Goal: Task Accomplishment & Management: Use online tool/utility

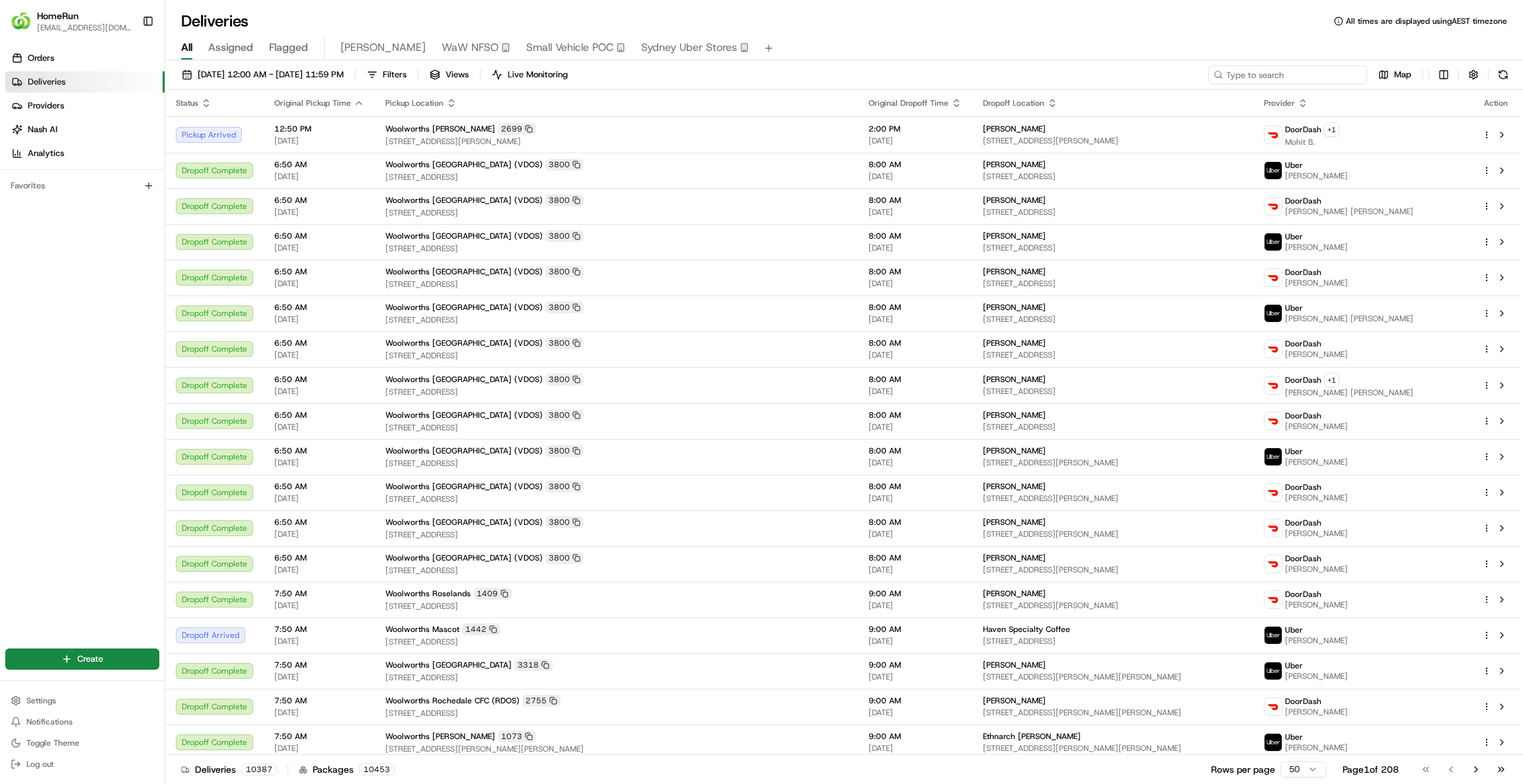
click at [1269, 66] on input at bounding box center [1287, 75] width 159 height 19
paste input "263202716"
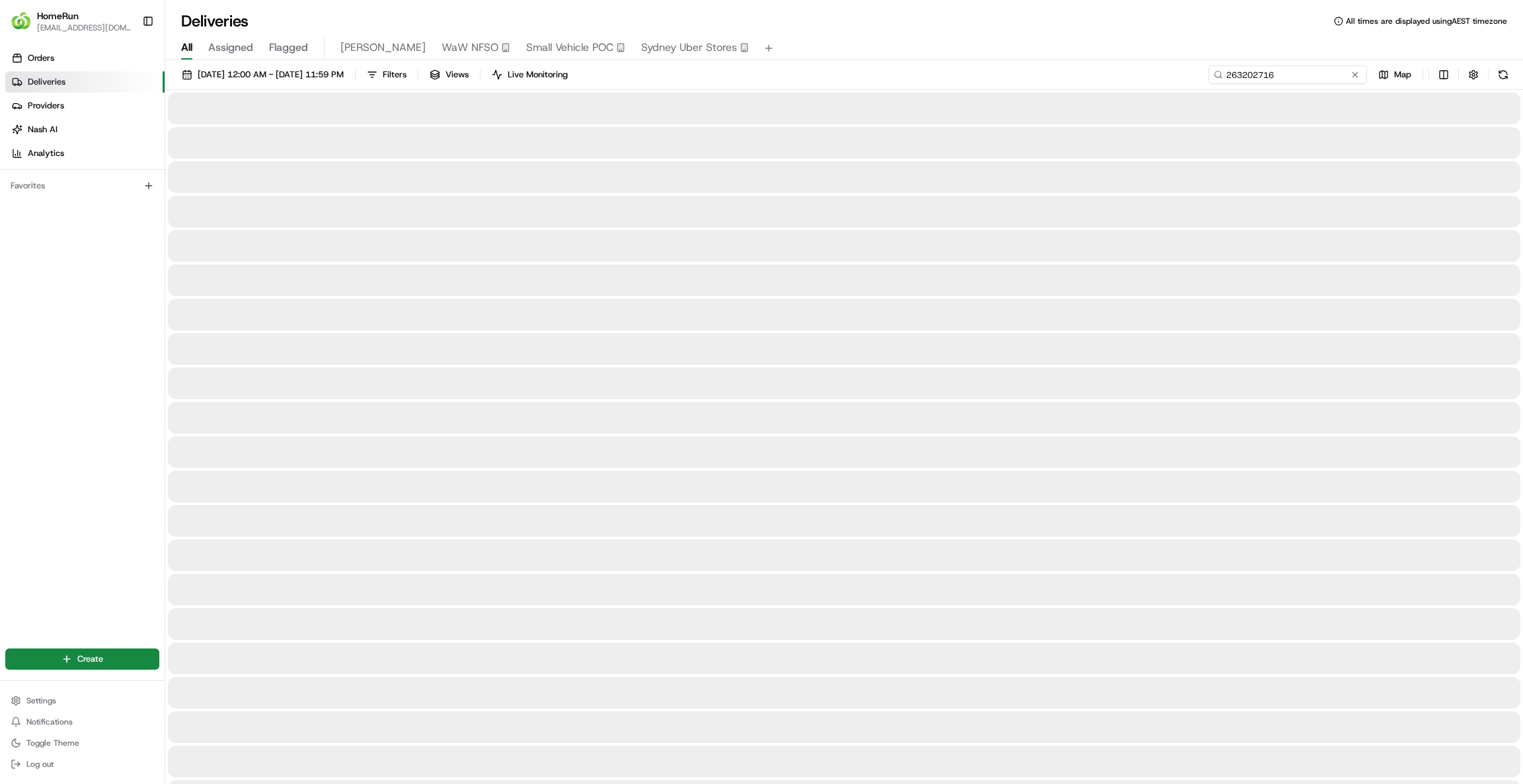
type input "263202716"
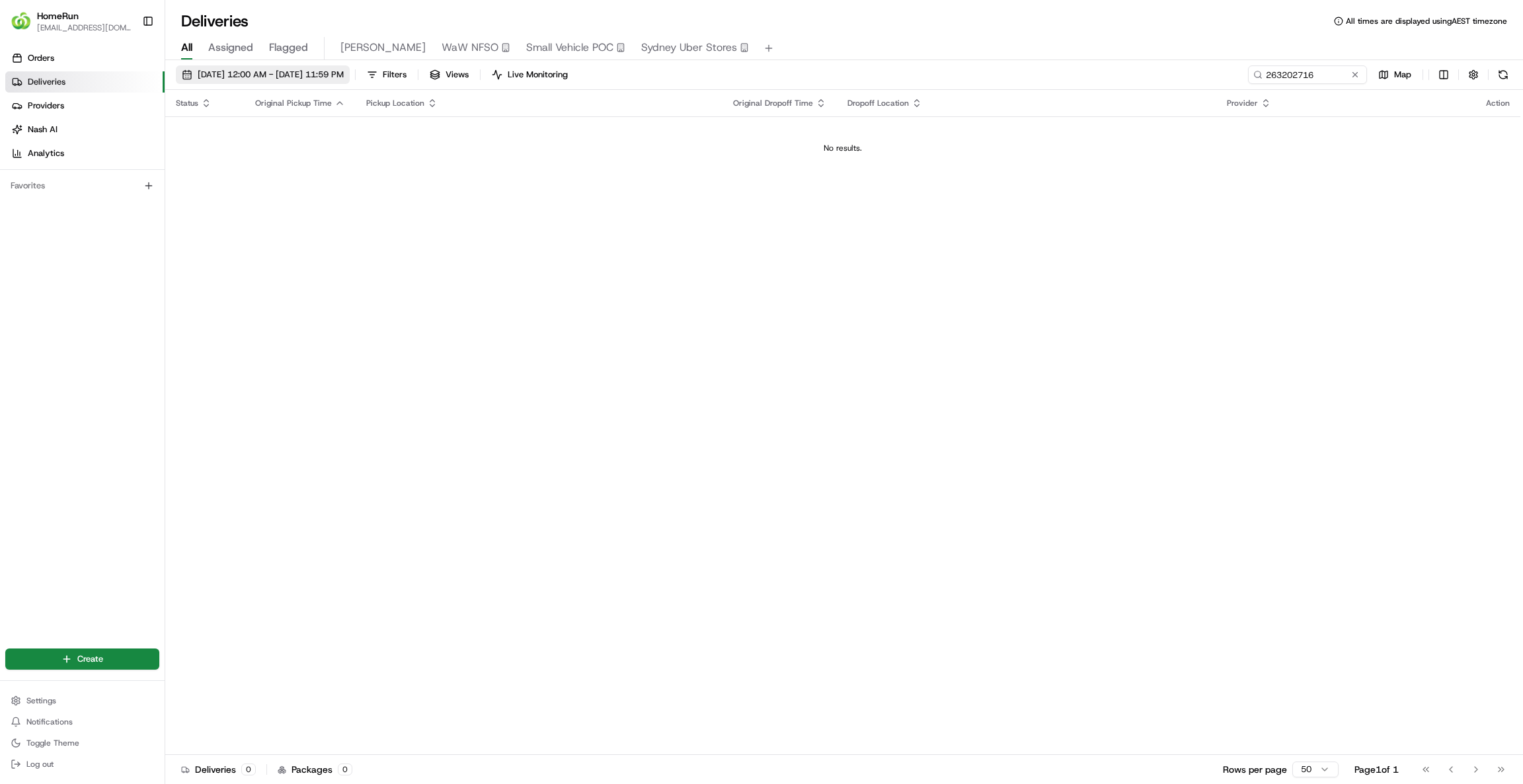
click at [303, 70] on span "16/08/2025 12:00 AM - 16/08/2025 11:59 PM" at bounding box center [270, 75] width 146 height 12
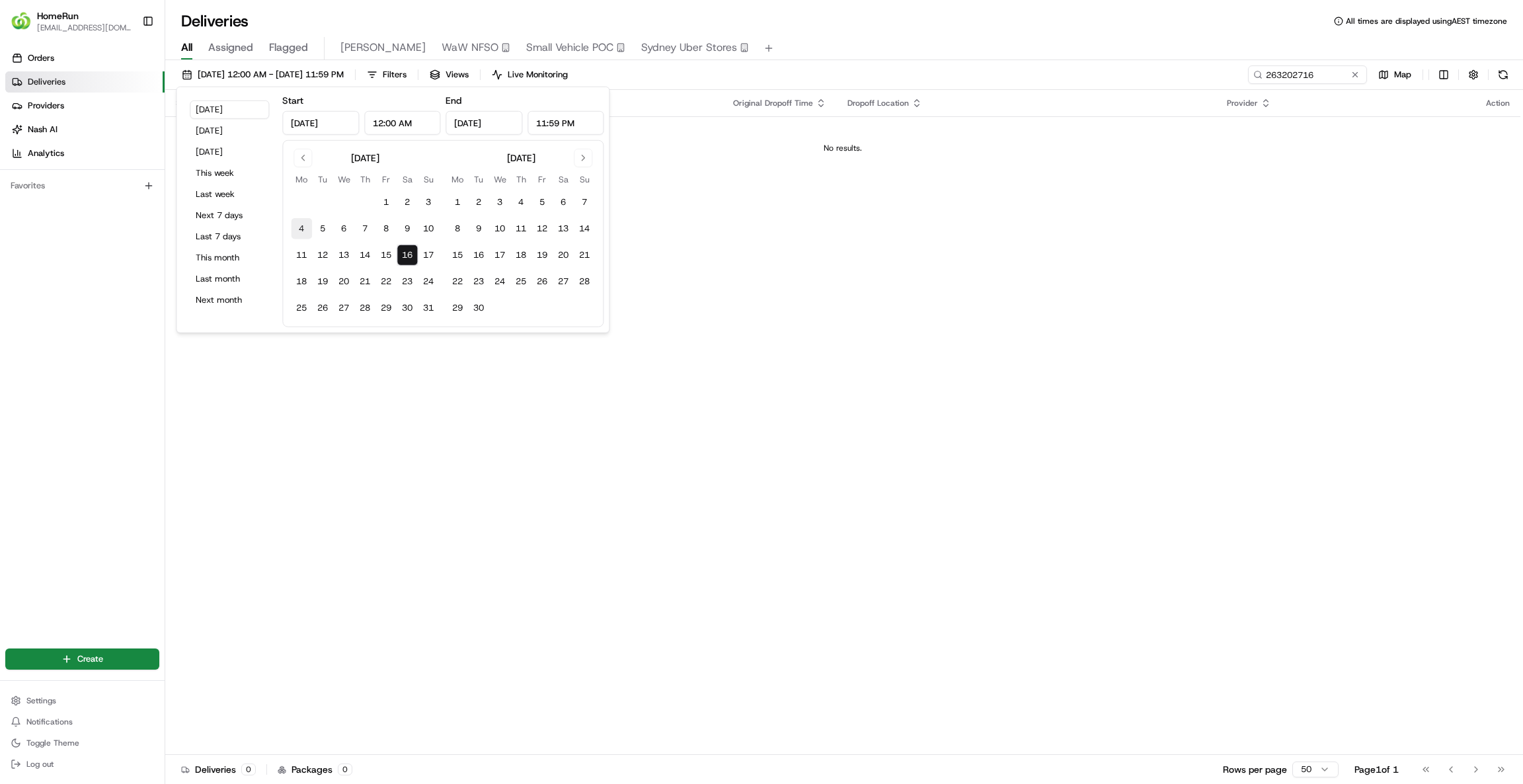
click at [300, 227] on button "4" at bounding box center [301, 229] width 21 height 21
type input "Aug 4, 2025"
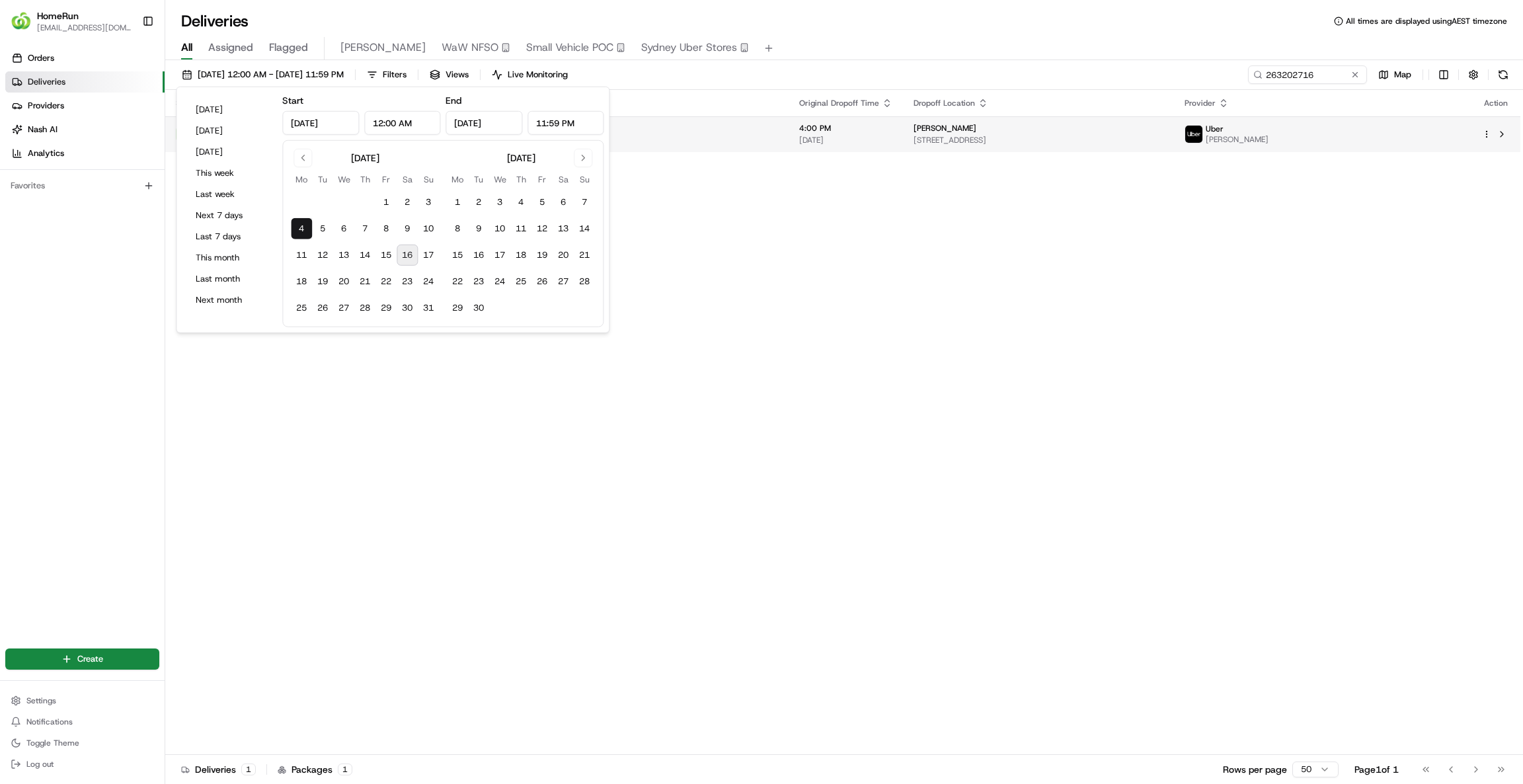
click at [1036, 141] on span "6 Manna Pl, Bossley Park, NSW 2176, AU" at bounding box center [1038, 140] width 250 height 10
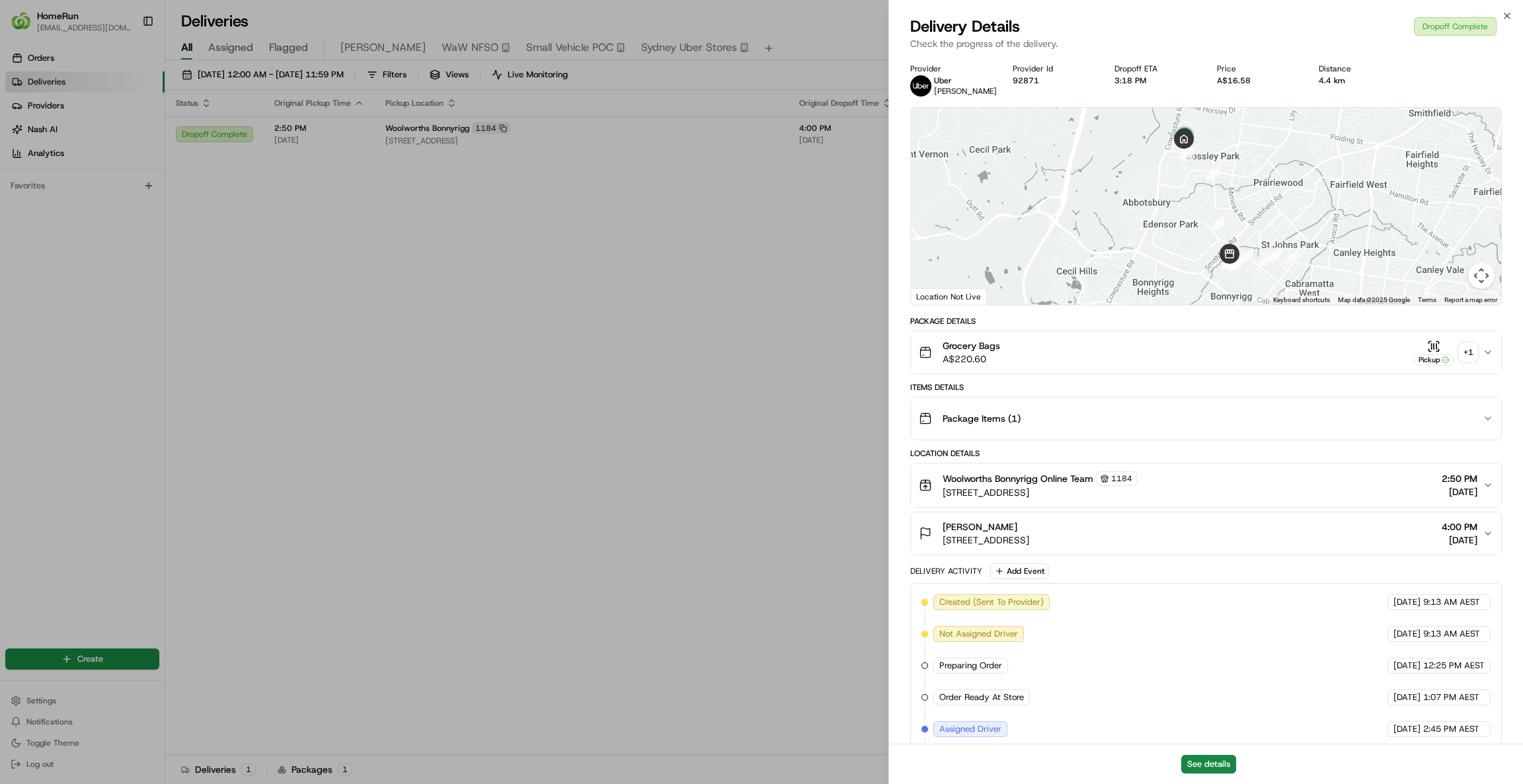
click at [1269, 347] on div "+ 1" at bounding box center [1469, 352] width 19 height 19
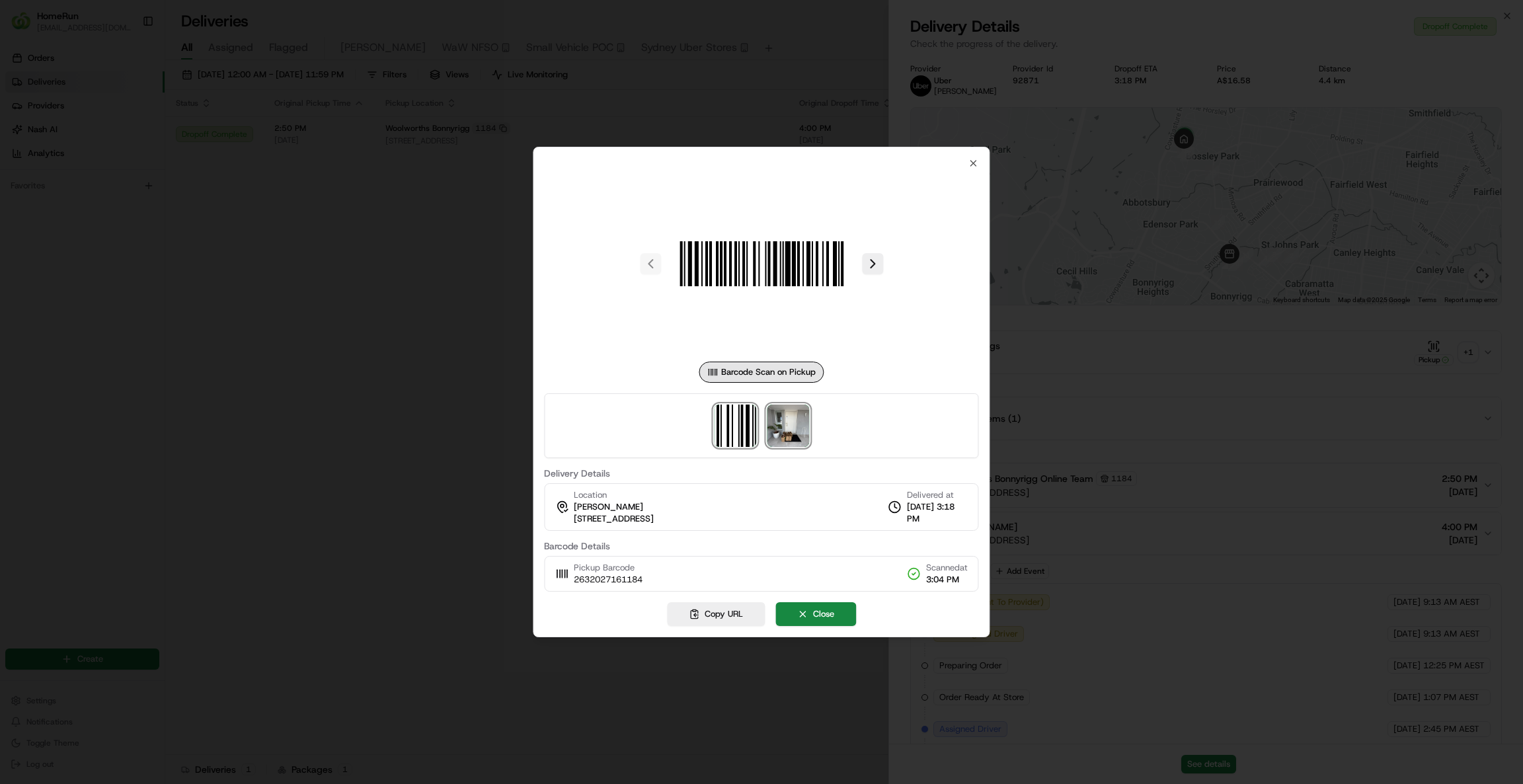
click at [798, 438] on img at bounding box center [788, 426] width 43 height 43
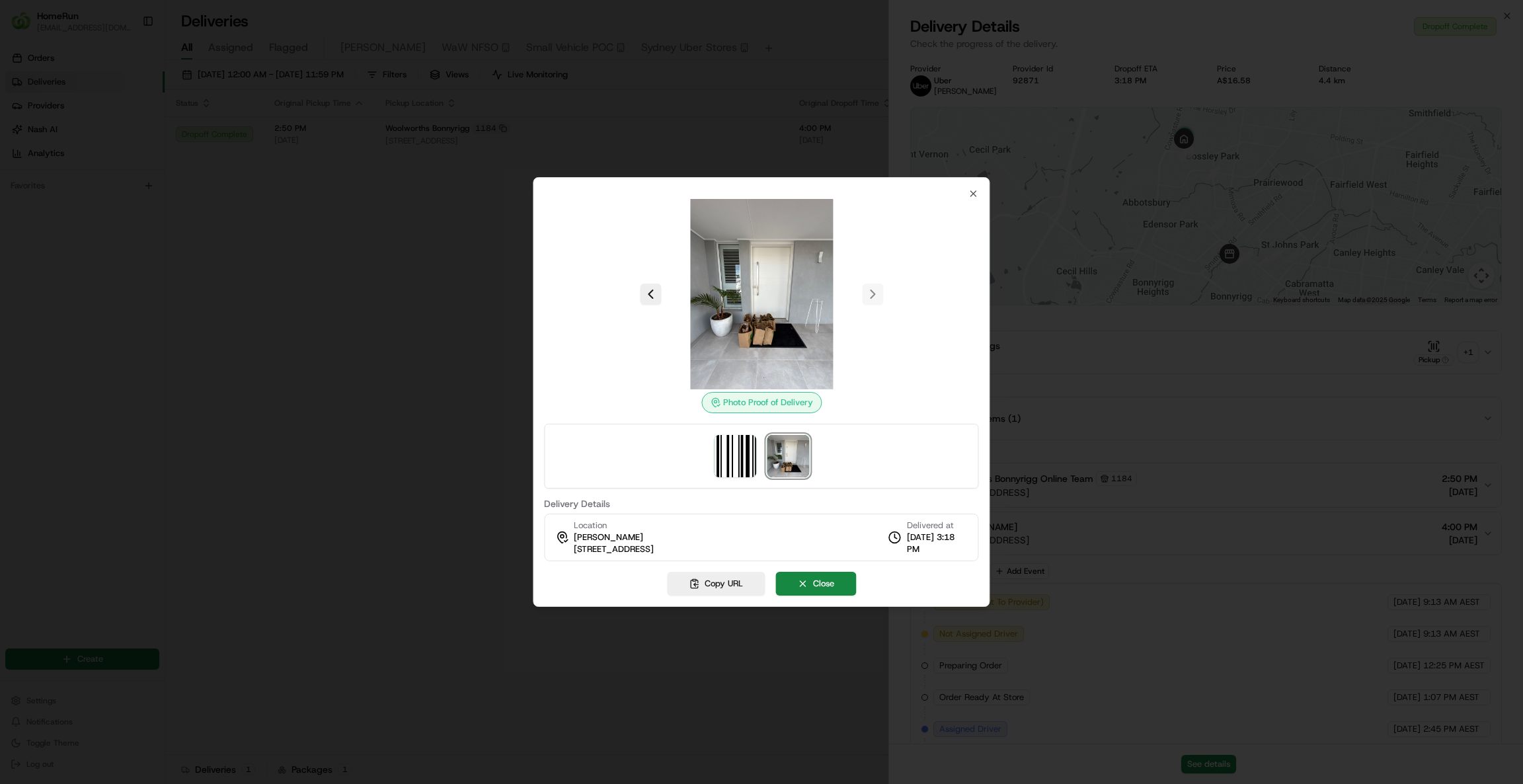
click at [1180, 197] on div at bounding box center [761, 392] width 1523 height 784
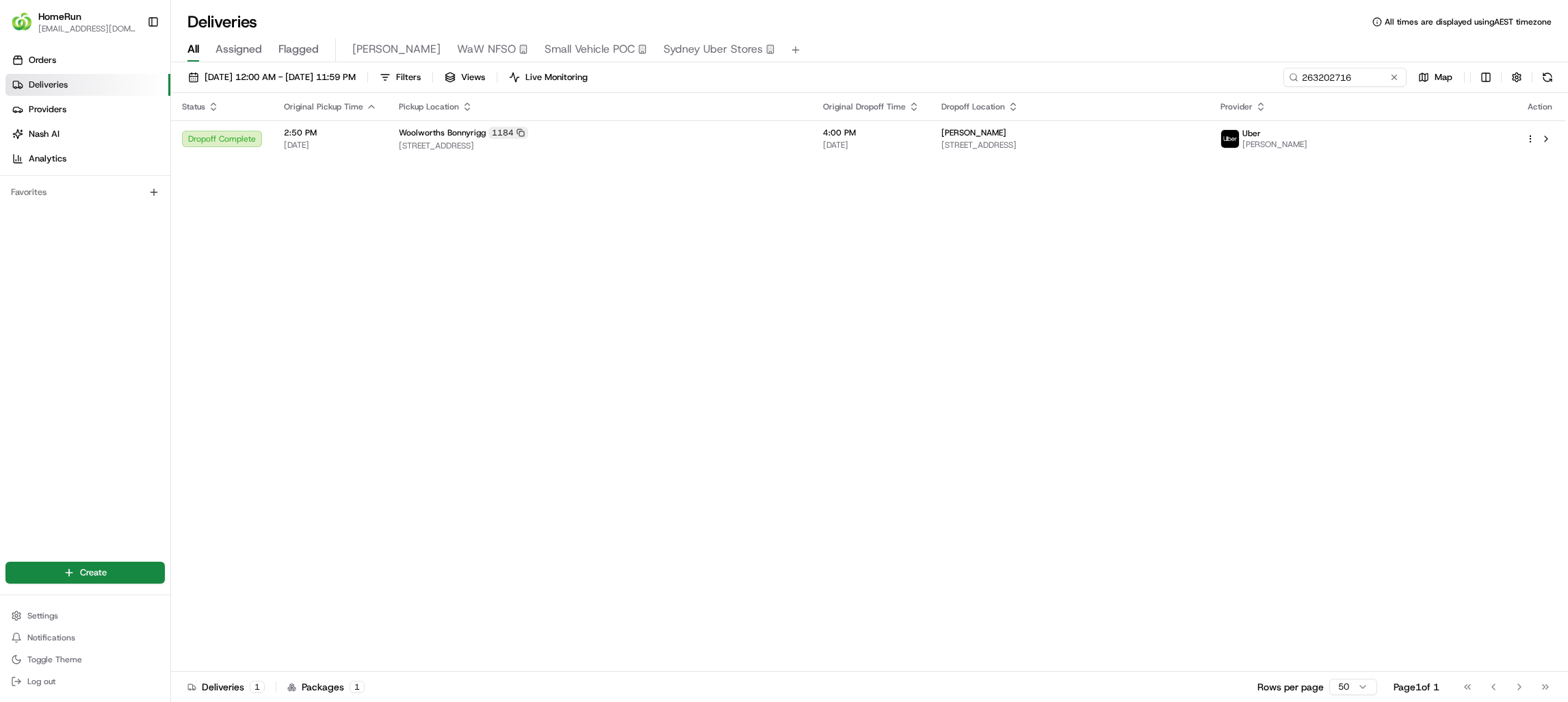
click at [1313, 186] on div "Status Original Pickup Time Pickup Location Original Dropoff Time Dropoff Locat…" at bounding box center [868, 383] width 1394 height 579
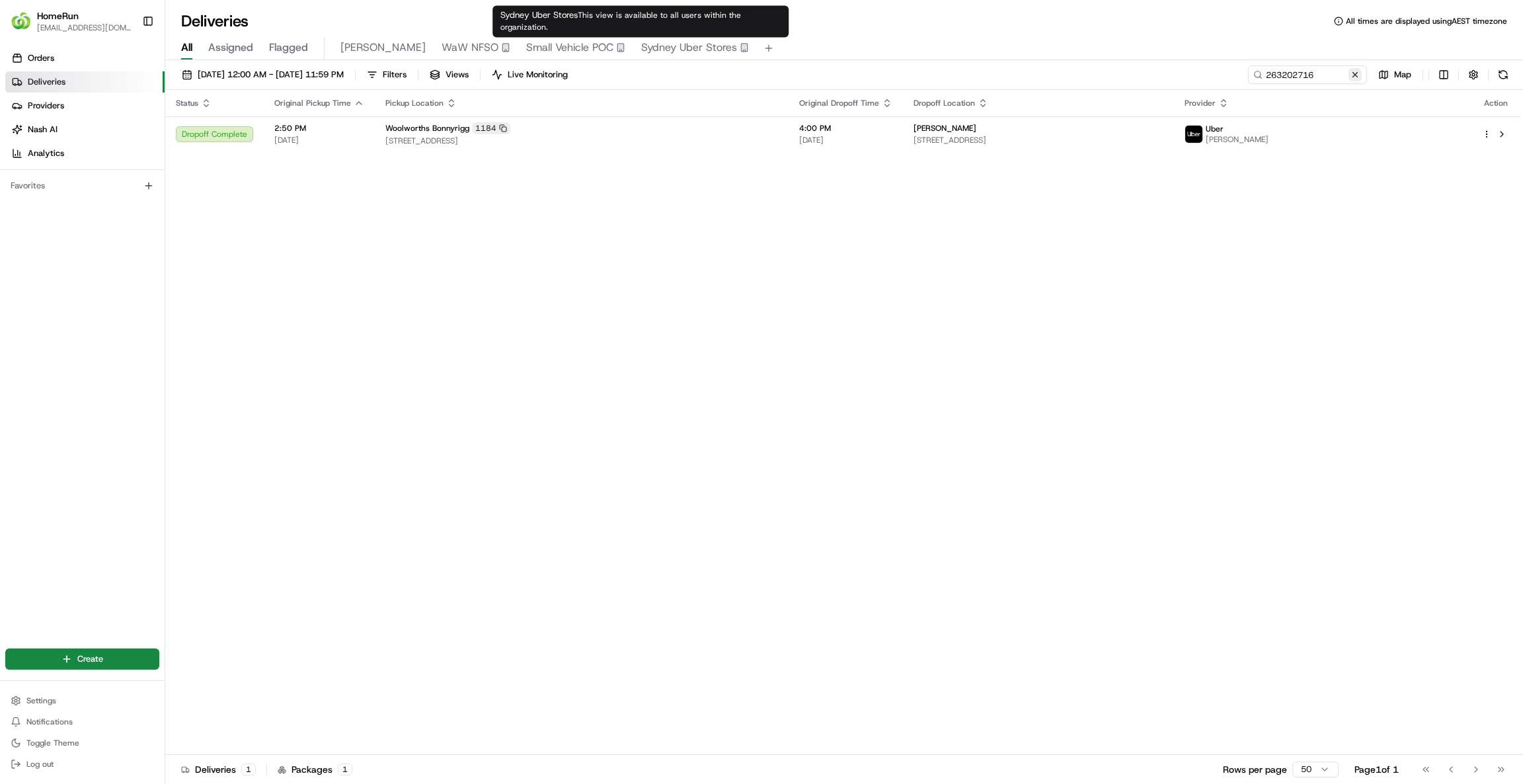
click at [1269, 74] on button at bounding box center [1355, 75] width 14 height 14
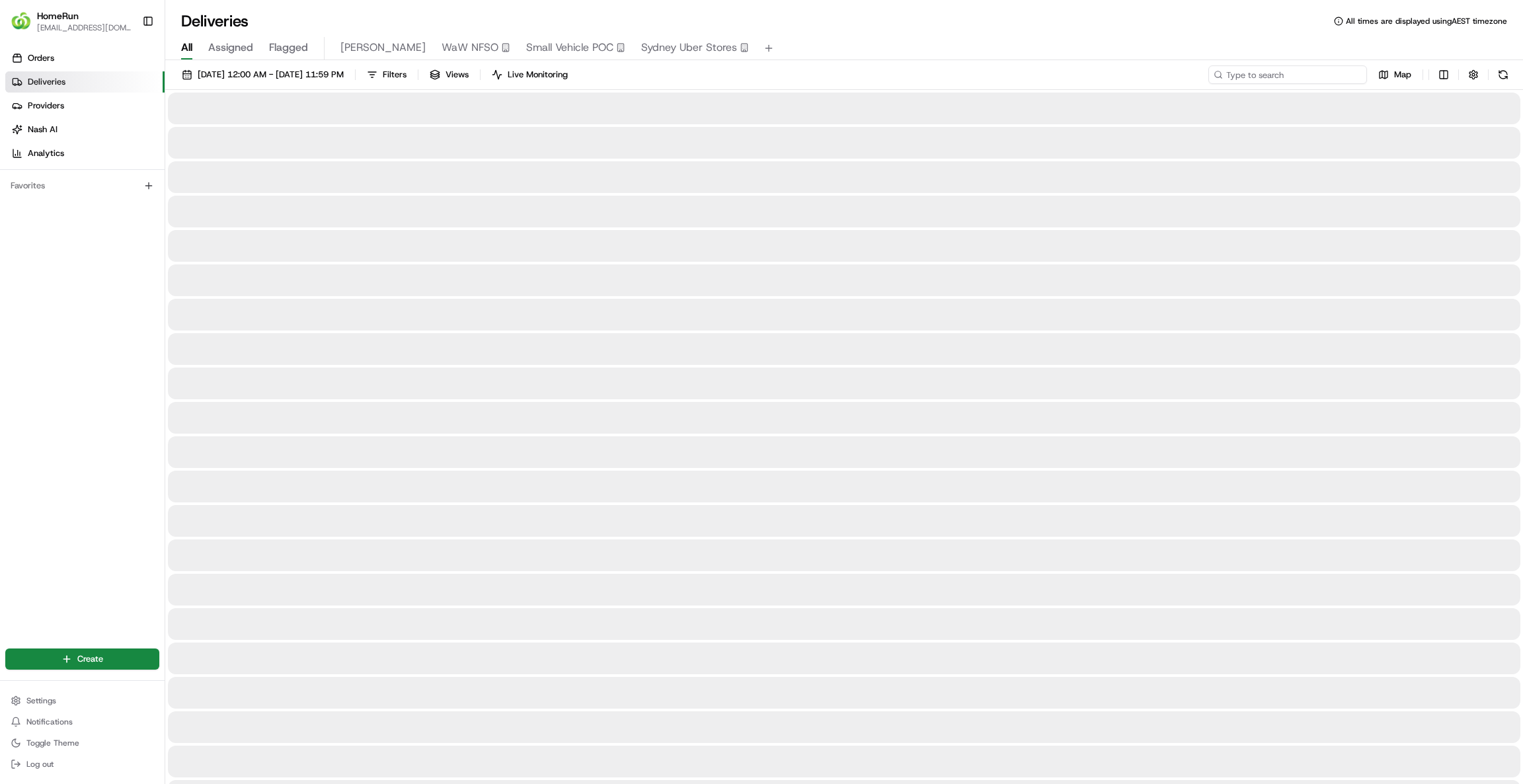
click at [1269, 73] on input at bounding box center [1287, 75] width 159 height 19
paste input "264931682"
type input "264931682"
click at [334, 73] on span "04/08/2025 12:00 AM - 04/08/2025 11:59 PM" at bounding box center [270, 75] width 146 height 12
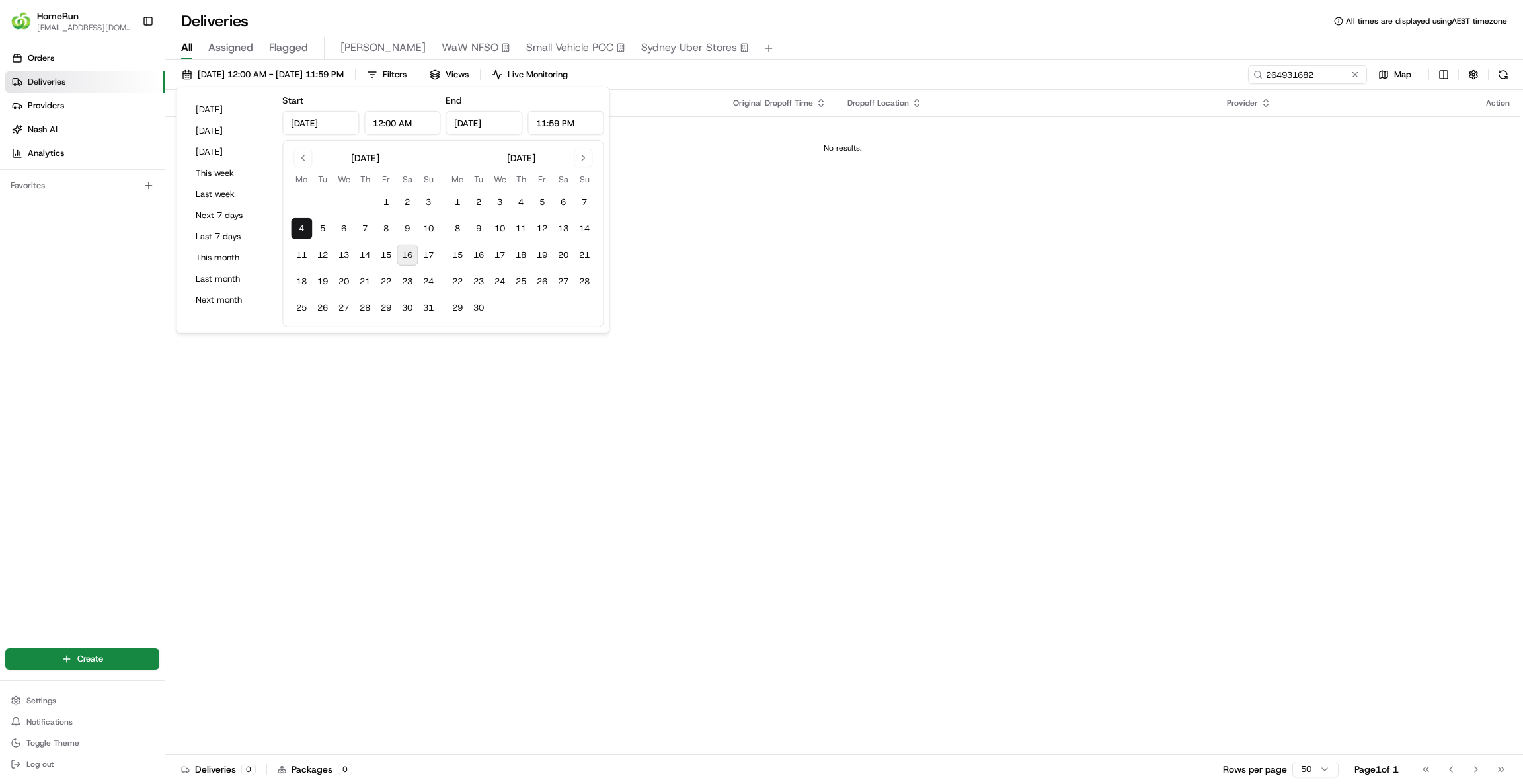
click at [412, 257] on button "16" at bounding box center [406, 255] width 21 height 21
type input "Aug 16, 2025"
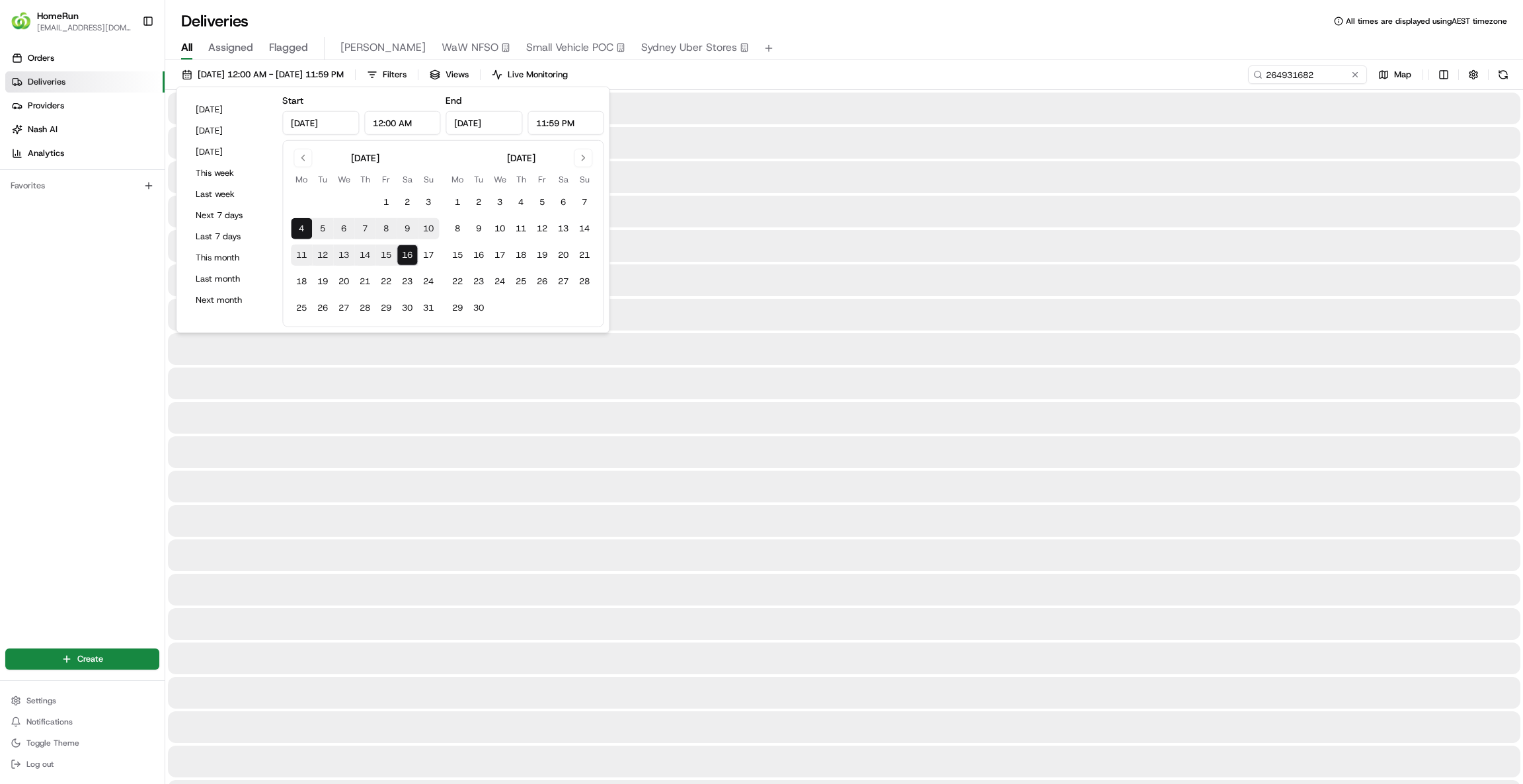
click at [412, 258] on button "16" at bounding box center [406, 255] width 21 height 21
type input "Aug 16, 2025"
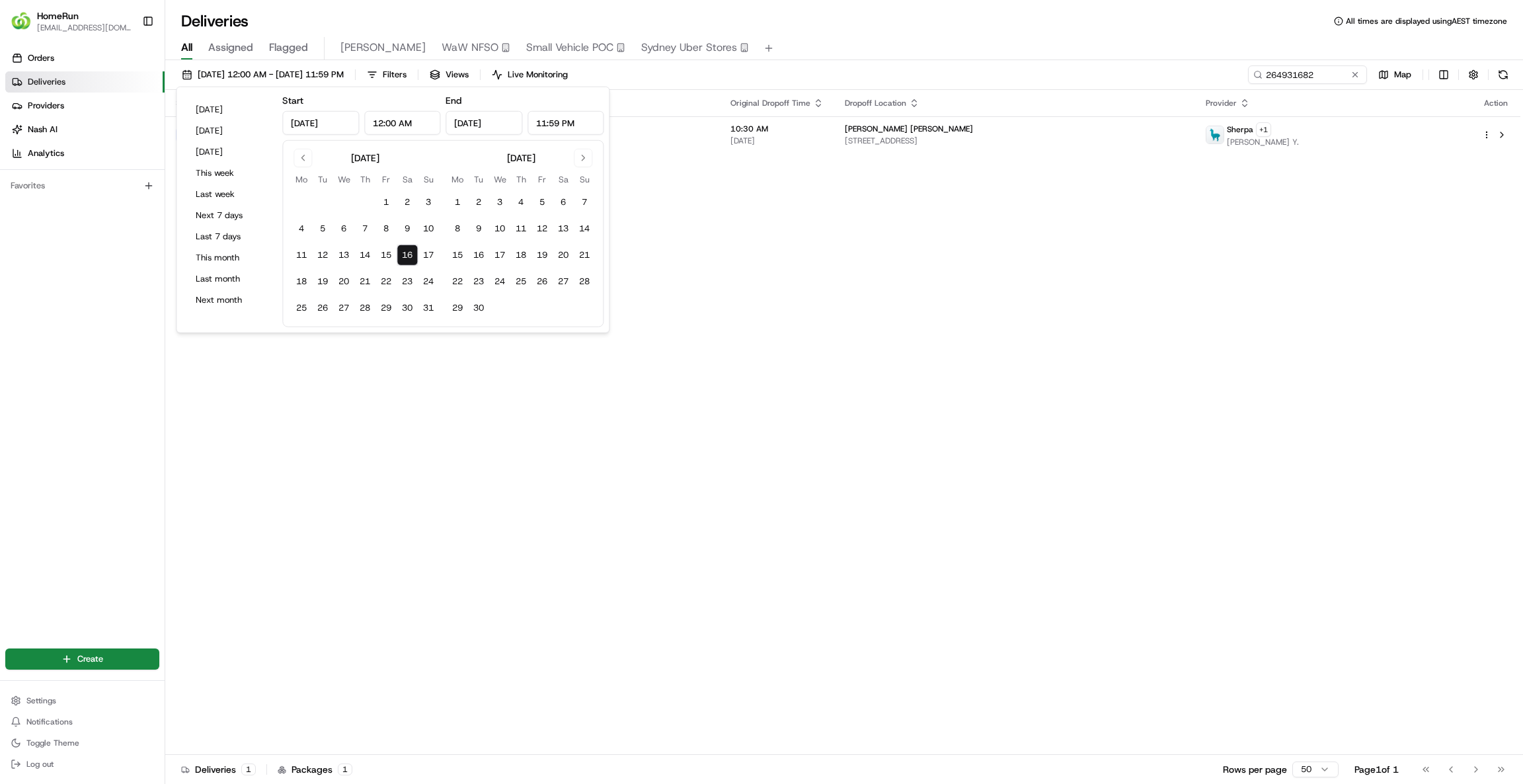
click at [845, 283] on div "Status Original Pickup Time Pickup Location Original Dropoff Time Dropoff Locat…" at bounding box center [843, 423] width 1355 height 665
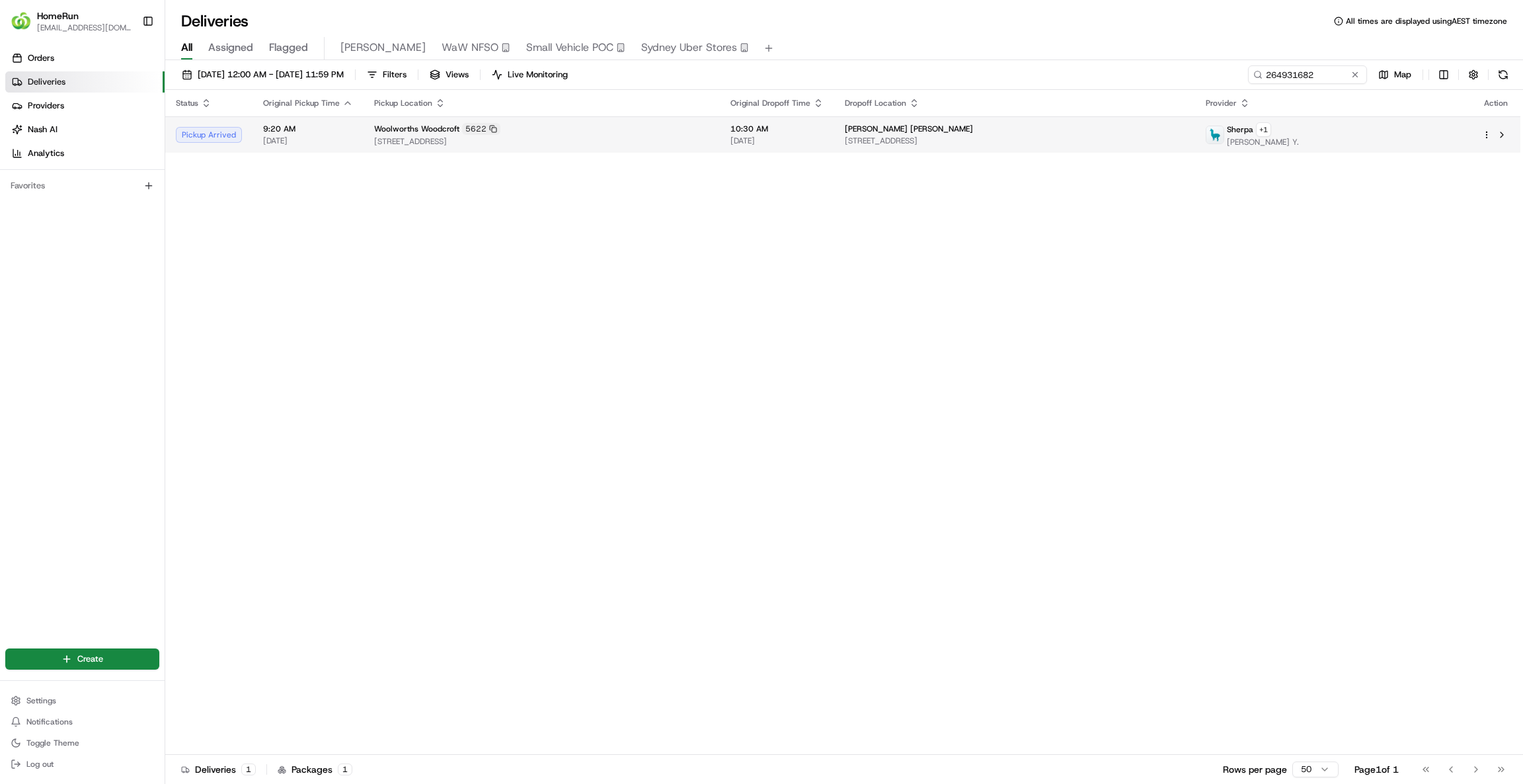
click at [961, 142] on span "[STREET_ADDRESS]" at bounding box center [1014, 140] width 340 height 10
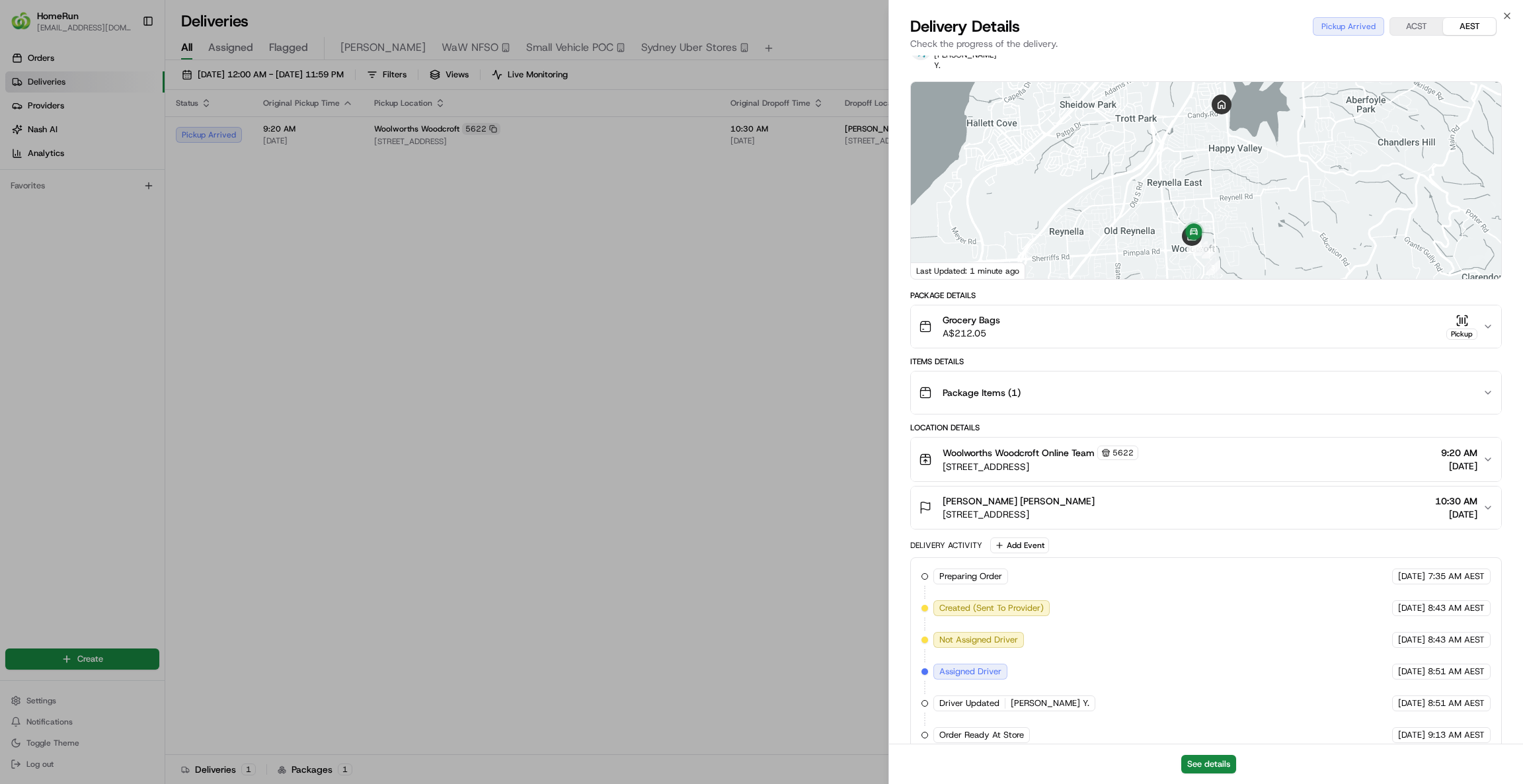
scroll to position [121, 0]
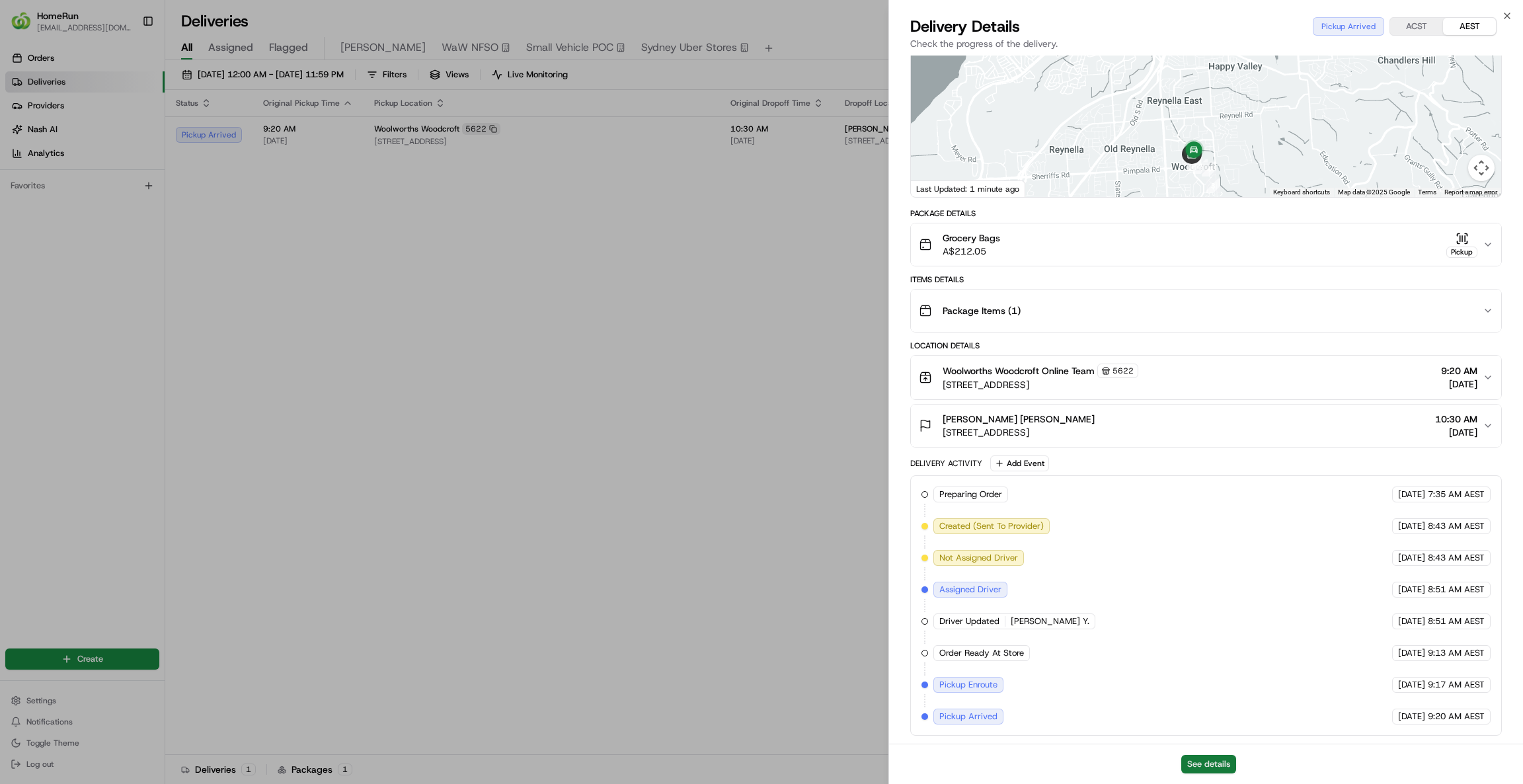
click at [1222, 545] on button "See details" at bounding box center [1208, 764] width 55 height 19
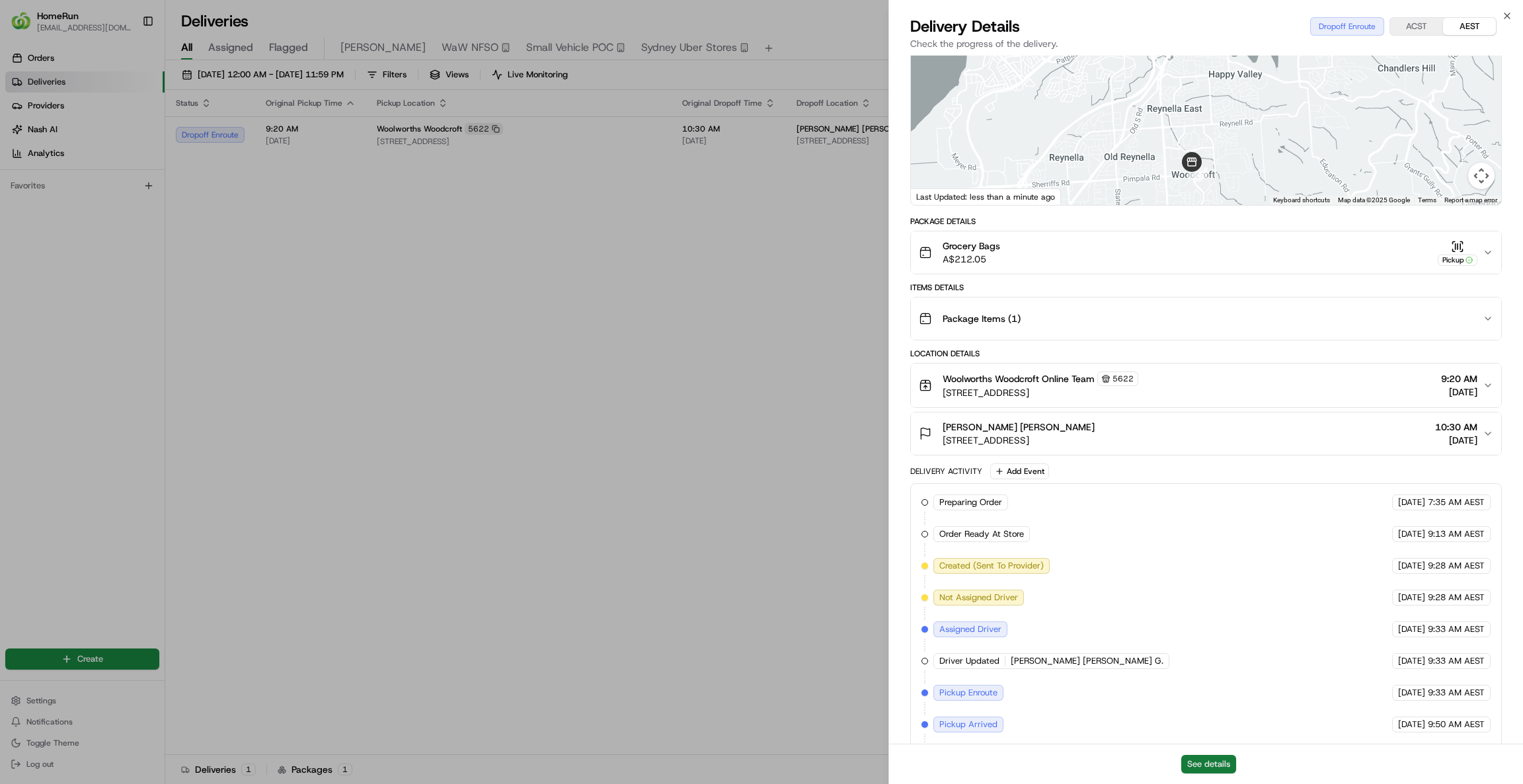
scroll to position [0, 0]
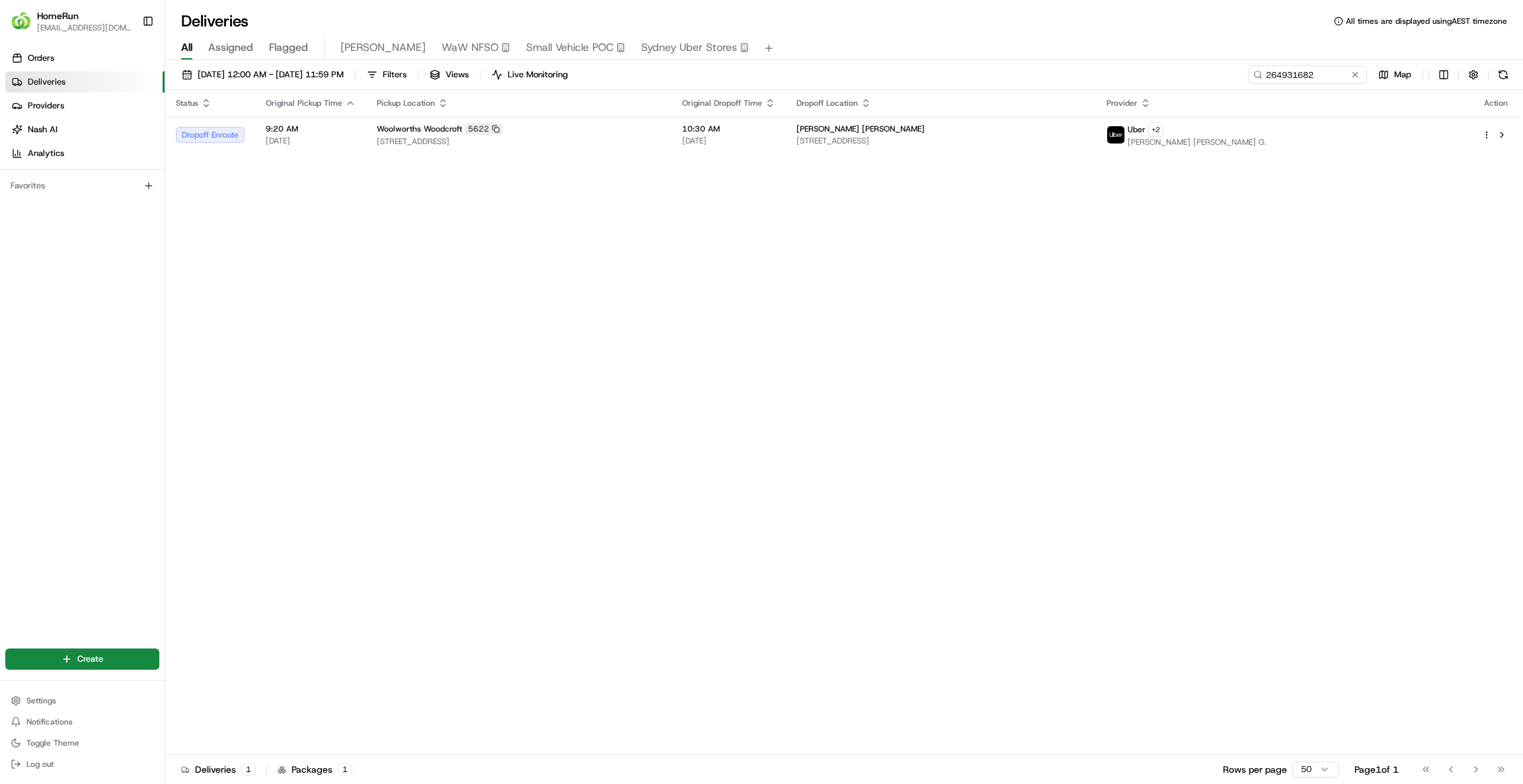
drag, startPoint x: 577, startPoint y: 201, endPoint x: 590, endPoint y: 208, distance: 14.8
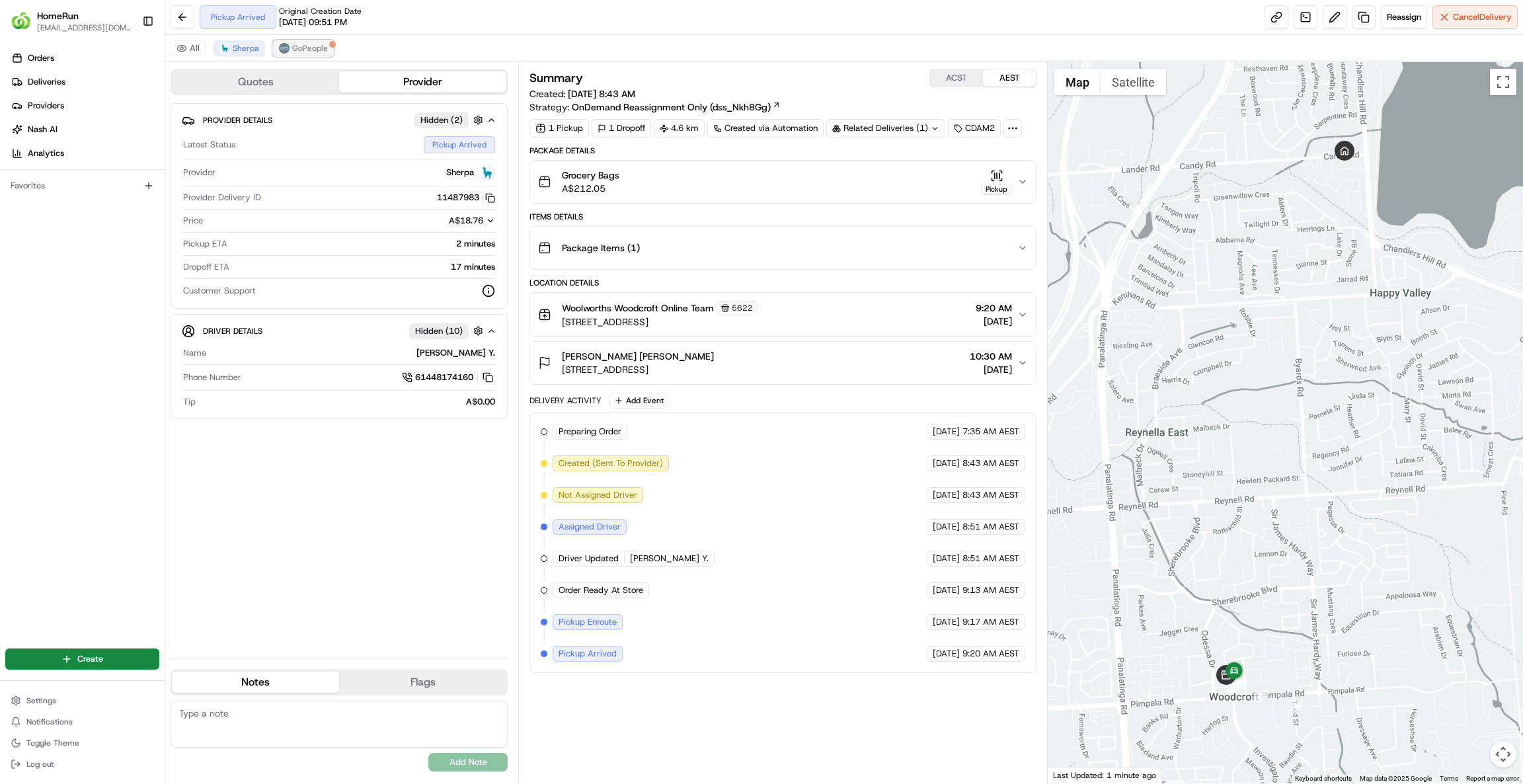
click at [326, 46] on span "GoPeople" at bounding box center [310, 48] width 36 height 10
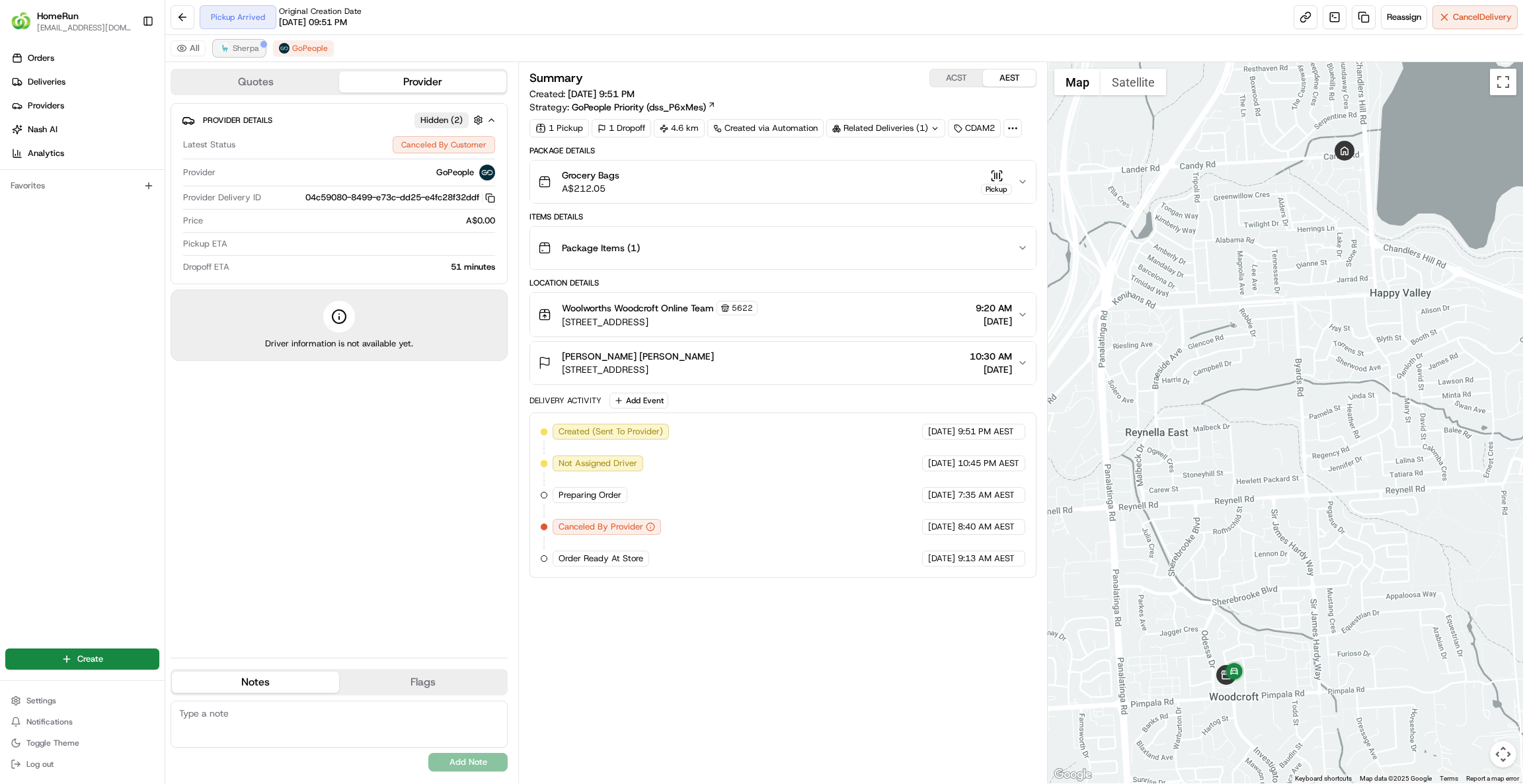
click at [245, 47] on span "Sherpa" at bounding box center [246, 48] width 26 height 10
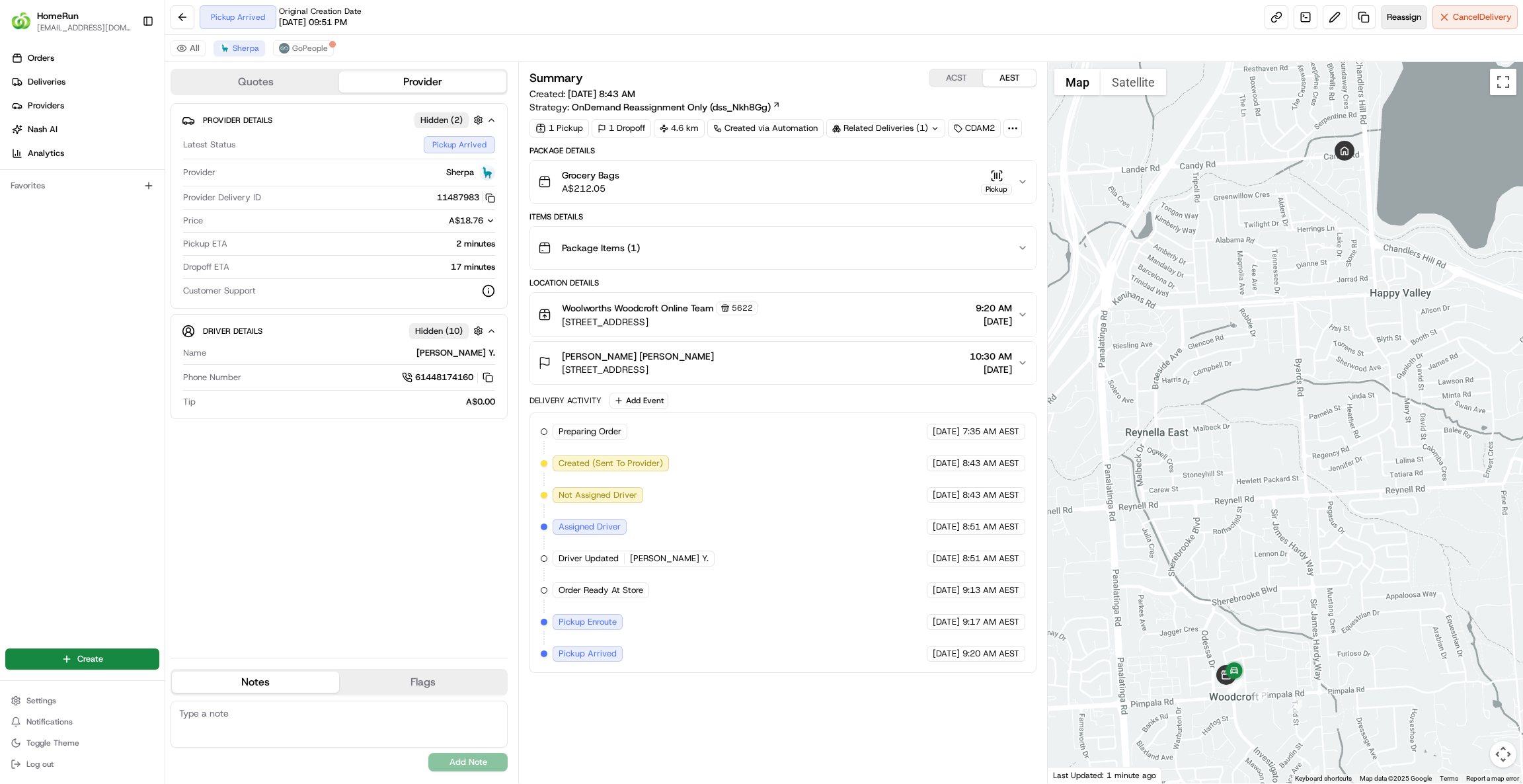
click at [1382, 11] on button "Reassign" at bounding box center [1404, 17] width 46 height 24
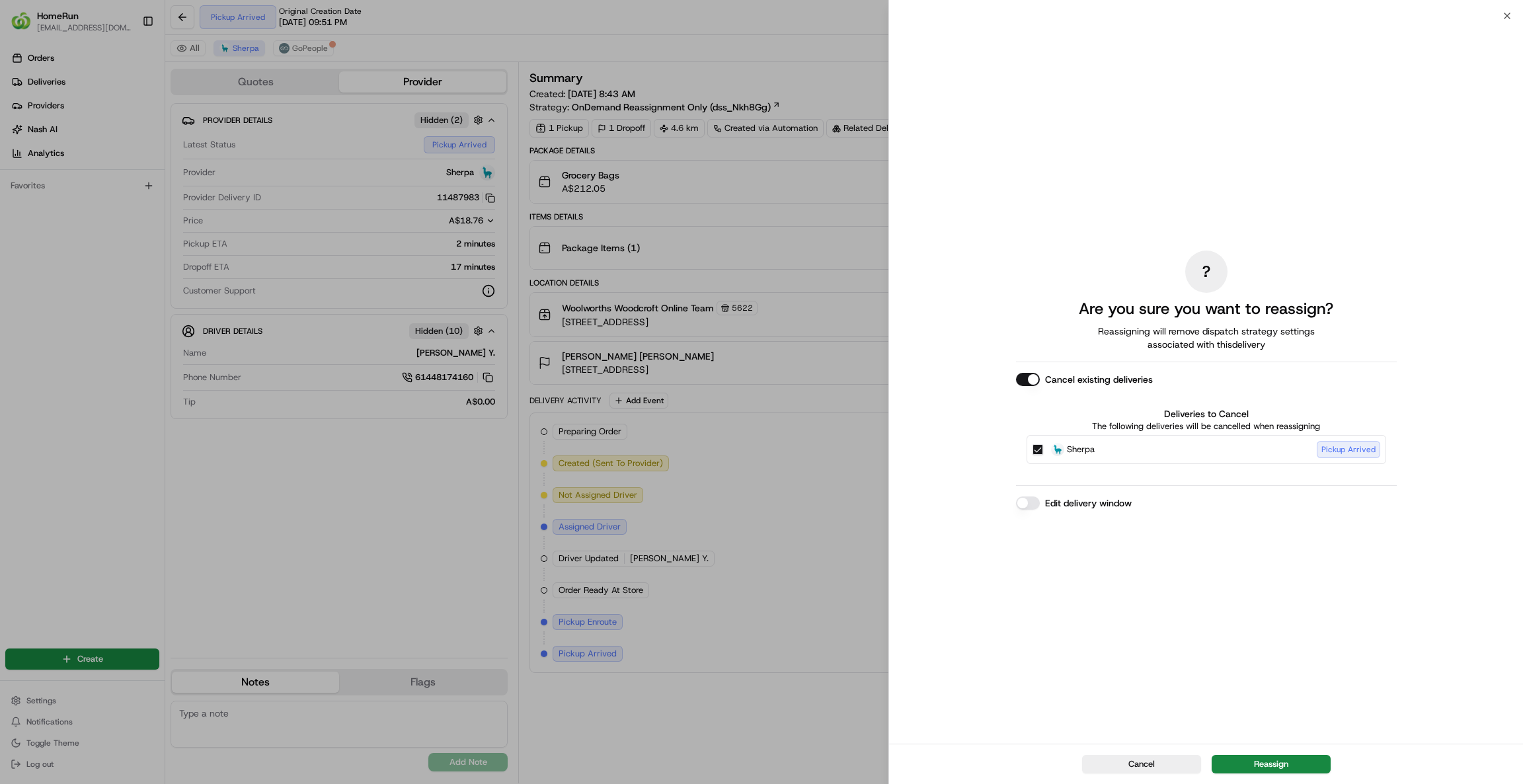
click at [1284, 764] on button "Reassign" at bounding box center [1271, 764] width 119 height 19
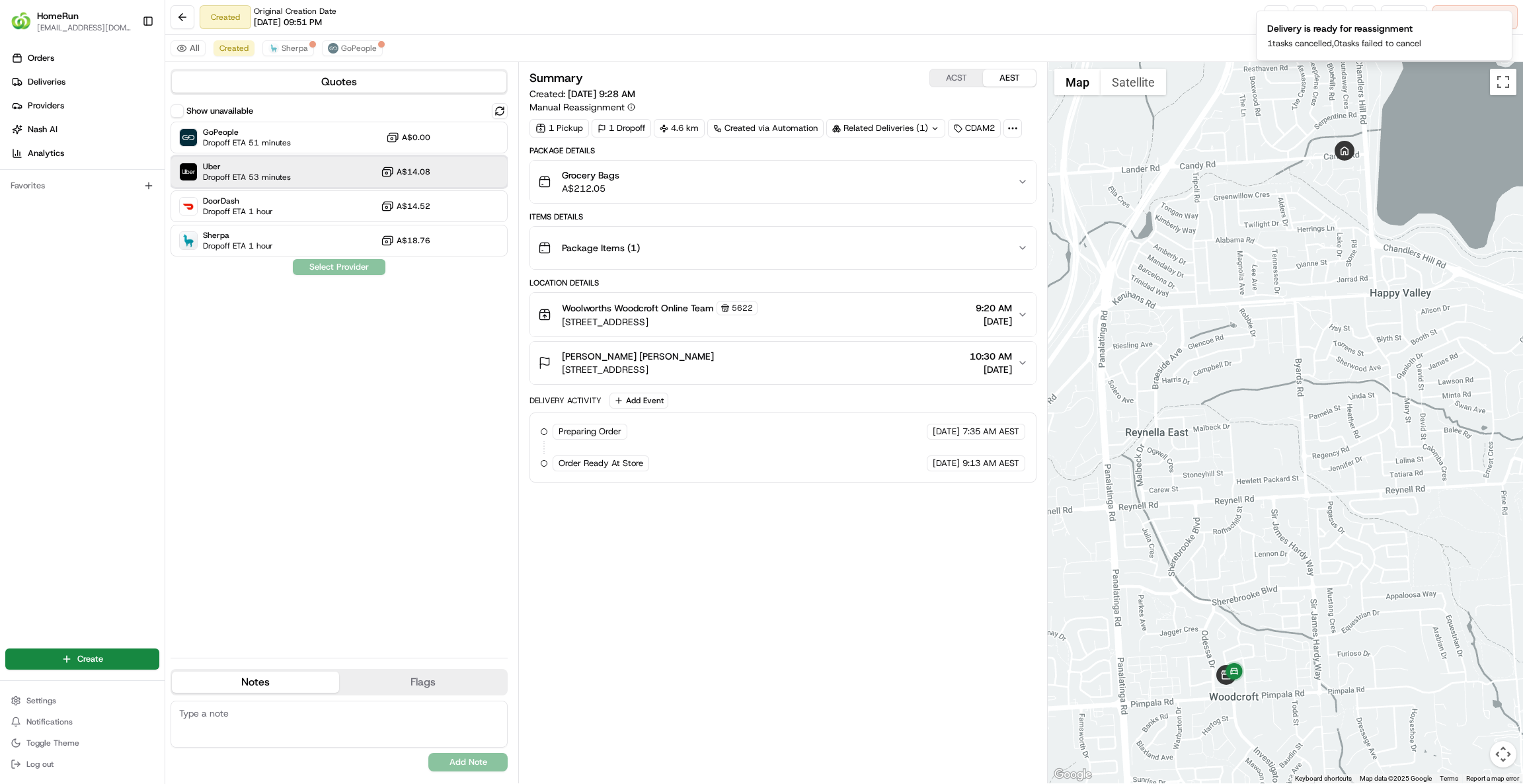
click at [379, 167] on div "Uber Dropoff ETA 53 minutes A$14.08" at bounding box center [339, 171] width 337 height 31
click at [370, 268] on button "Assign Provider" at bounding box center [339, 267] width 94 height 16
